Goal: Navigation & Orientation: Find specific page/section

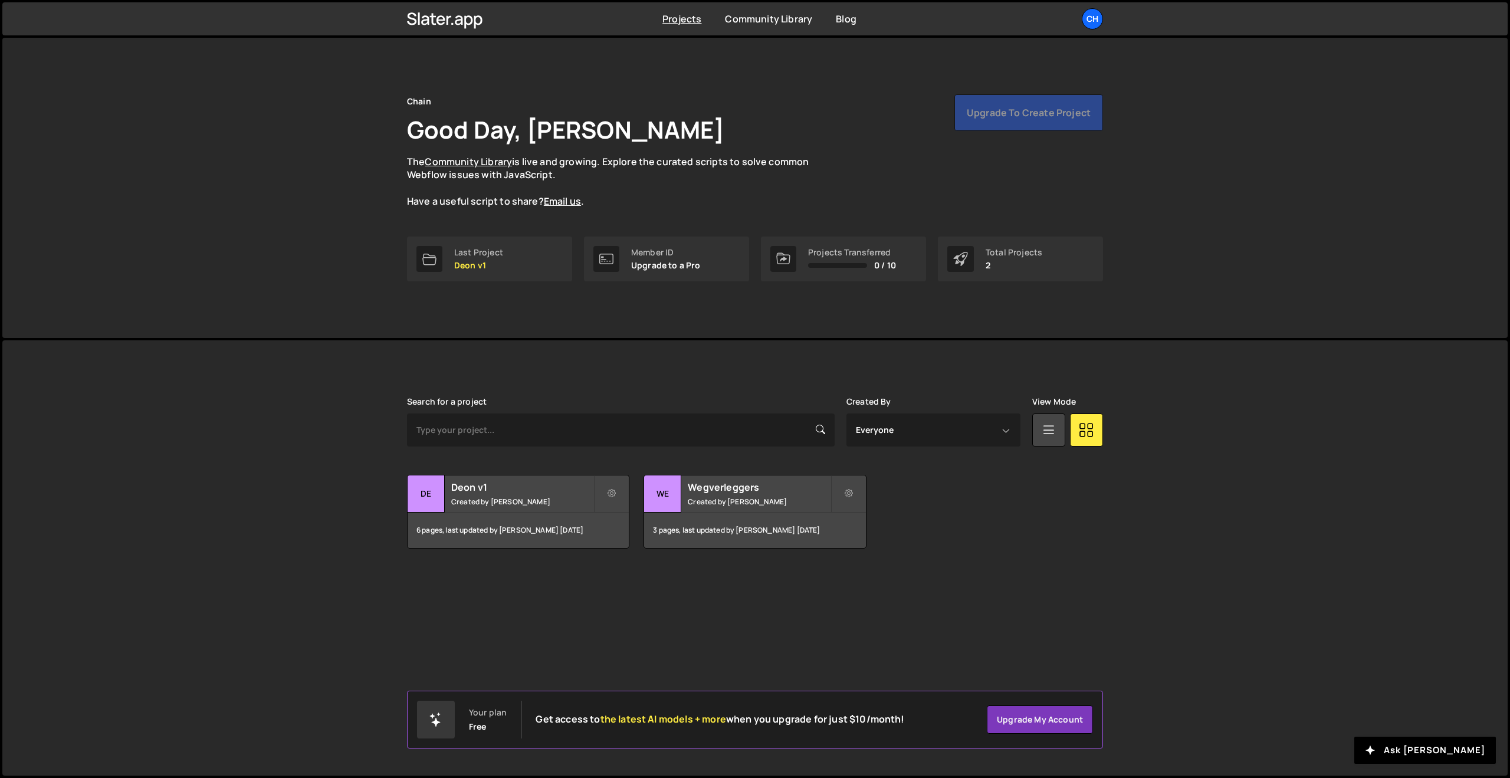
click at [382, 264] on div "Chain Good Day, Martijn Sleiderink The Community Library is live and growing. E…" at bounding box center [755, 188] width 1506 height 300
click at [314, 254] on div "Chain Good Day, Martijn Sleiderink The Community Library is live and growing. E…" at bounding box center [755, 188] width 1506 height 300
